Goal: Transaction & Acquisition: Purchase product/service

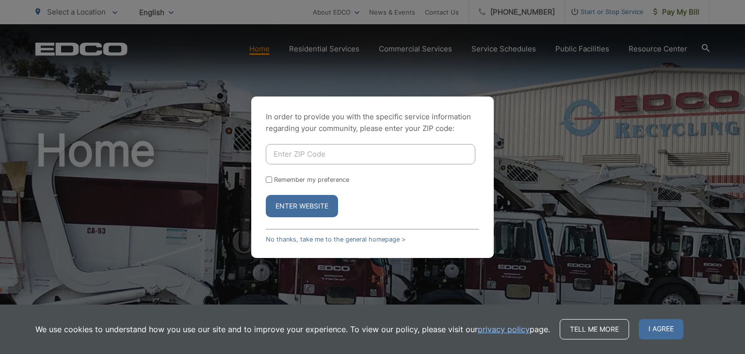
click at [550, 185] on div "In order to provide you with the specific service information regarding your co…" at bounding box center [372, 177] width 745 height 354
click at [682, 14] on div "In order to provide you with the specific service information regarding your co…" at bounding box center [372, 177] width 745 height 354
click at [308, 144] on input "Enter ZIP Code" at bounding box center [370, 154] width 209 height 20
type input "91932"
click at [266, 195] on button "Enter Website" at bounding box center [302, 206] width 72 height 22
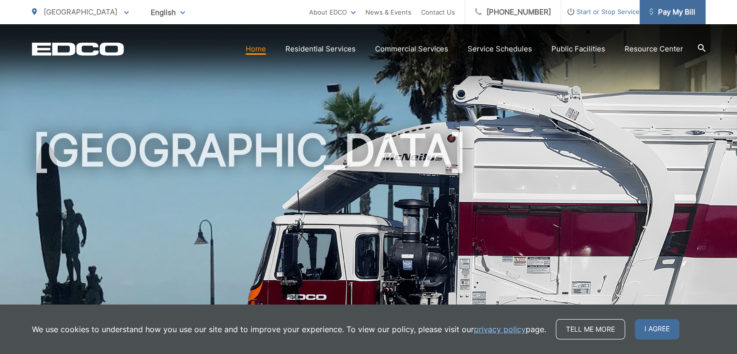
click at [688, 16] on span "Pay My Bill" at bounding box center [673, 12] width 46 height 12
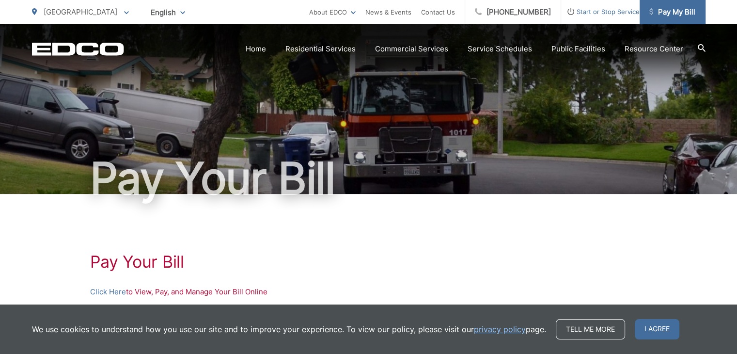
click at [661, 13] on span "Pay My Bill" at bounding box center [673, 12] width 46 height 12
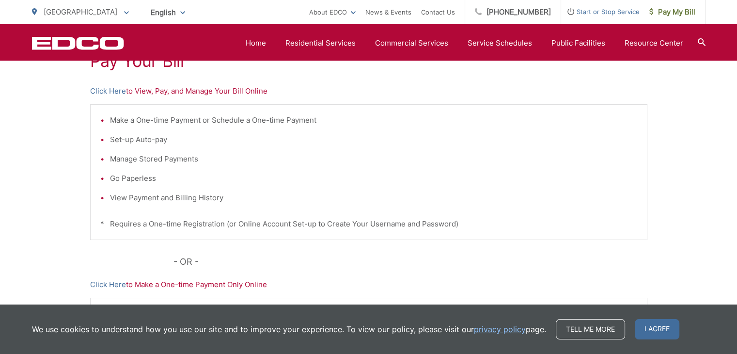
scroll to position [142, 0]
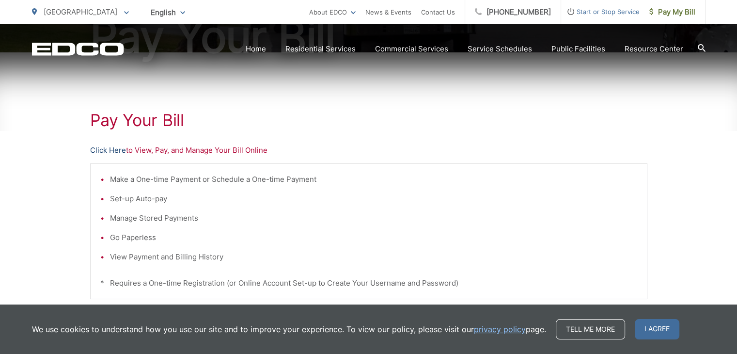
drag, startPoint x: 229, startPoint y: 150, endPoint x: 109, endPoint y: 149, distance: 120.7
click at [109, 149] on link "Click Here" at bounding box center [108, 150] width 36 height 12
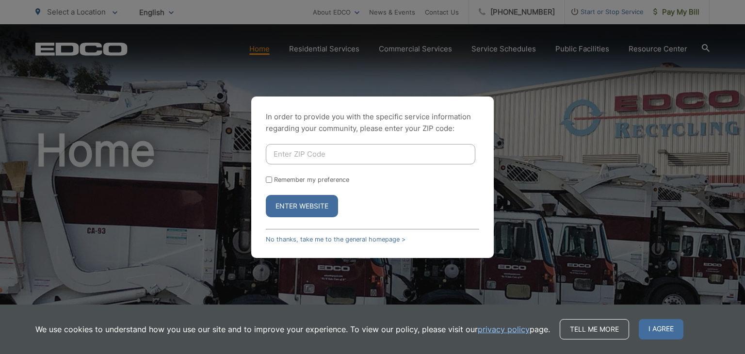
click at [341, 152] on input "Enter ZIP Code" at bounding box center [370, 154] width 209 height 20
type input "91932"
click at [266, 195] on button "Enter Website" at bounding box center [302, 206] width 72 height 22
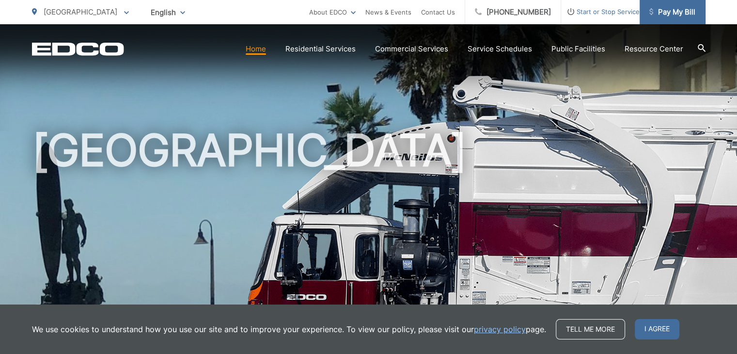
click at [667, 11] on span "Pay My Bill" at bounding box center [673, 12] width 46 height 12
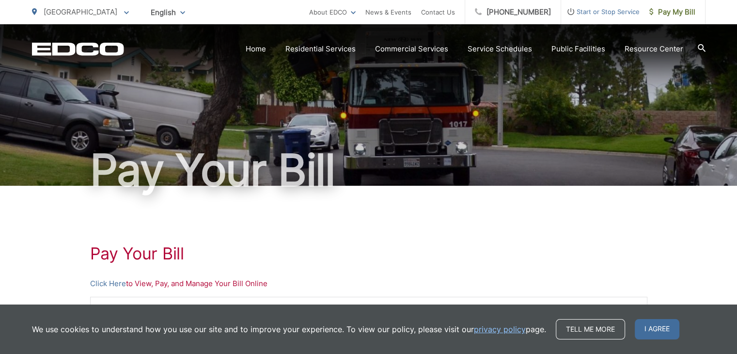
scroll to position [145, 0]
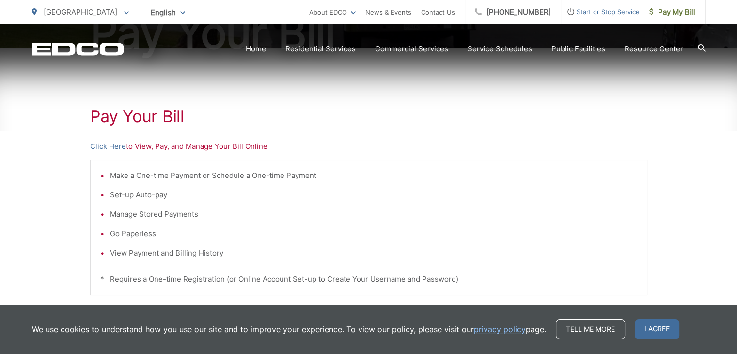
click at [196, 147] on p "Click Here to View, Pay, and Manage Your Bill Online" at bounding box center [368, 147] width 557 height 12
click at [113, 147] on link "Click Here" at bounding box center [108, 147] width 36 height 12
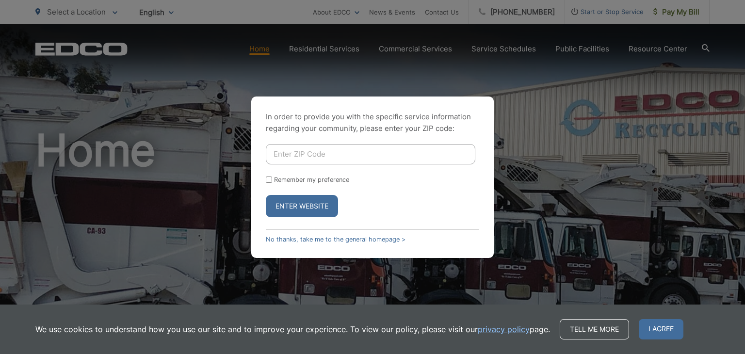
click at [343, 164] on form "Remember my preference Enter Website" at bounding box center [372, 180] width 213 height 73
click at [366, 155] on input "Enter ZIP Code" at bounding box center [370, 154] width 209 height 20
type input "91932"
click at [266, 195] on button "Enter Website" at bounding box center [302, 206] width 72 height 22
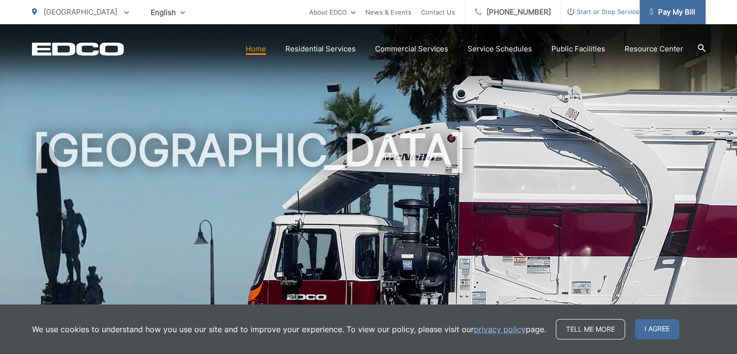
click at [675, 12] on span "Pay My Bill" at bounding box center [673, 12] width 46 height 12
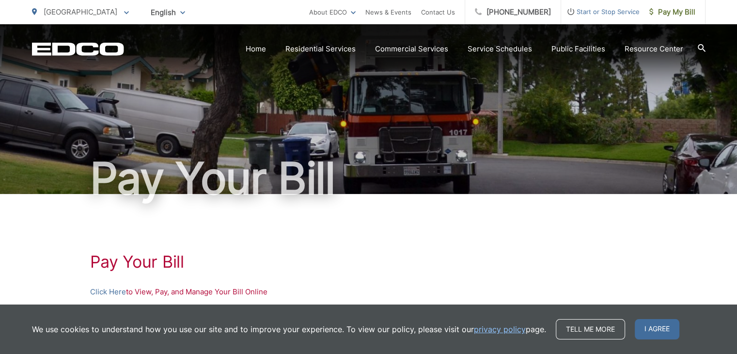
click at [167, 294] on p "Click Here to View, Pay, and Manage Your Bill Online" at bounding box center [368, 292] width 557 height 12
click at [246, 290] on p "Click Here to View, Pay, and Manage Your Bill Online" at bounding box center [368, 292] width 557 height 12
click at [107, 293] on link "Click Here" at bounding box center [108, 292] width 36 height 12
